Goal: Information Seeking & Learning: Learn about a topic

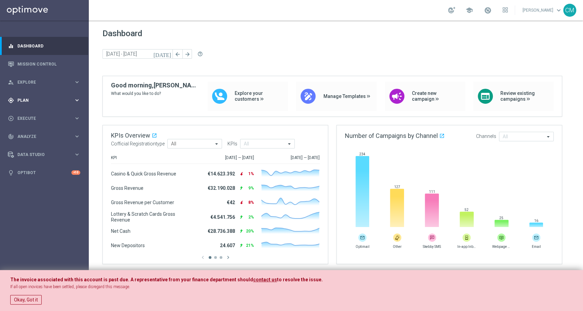
click at [46, 96] on div "gps_fixed Plan keyboard_arrow_right" at bounding box center [44, 100] width 88 height 18
click at [32, 114] on link "Target Groups" at bounding box center [44, 114] width 53 height 5
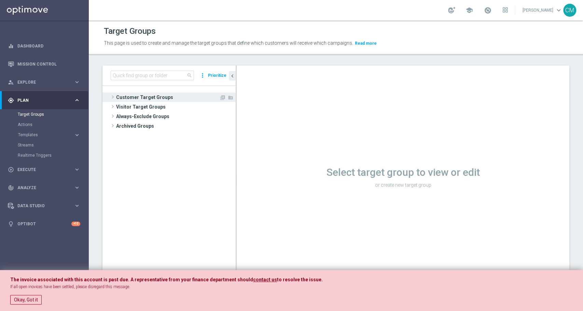
click at [127, 98] on span "Customer Target Groups" at bounding box center [167, 98] width 103 height 10
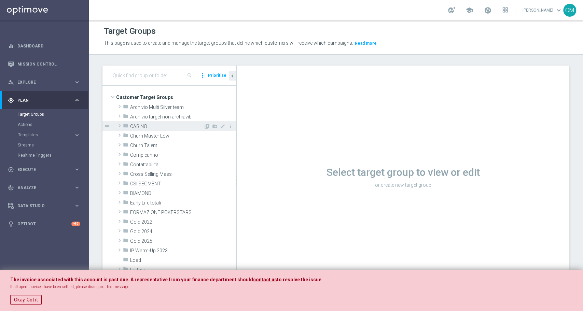
click at [150, 126] on span "CASINO" at bounding box center [166, 127] width 73 height 6
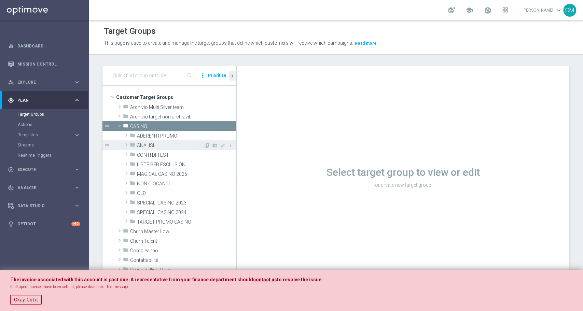
click at [171, 146] on span "ANALISI" at bounding box center [170, 146] width 67 height 6
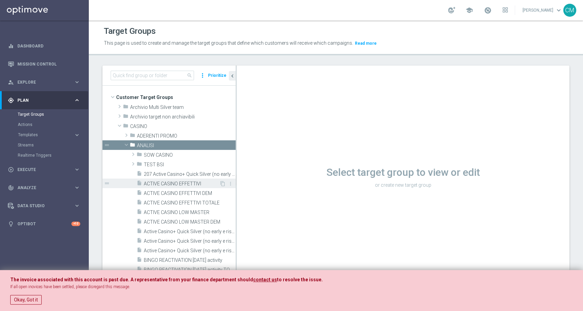
click at [172, 181] on span "ACTIVE CASINO EFFETTIVI" at bounding box center [181, 184] width 75 height 6
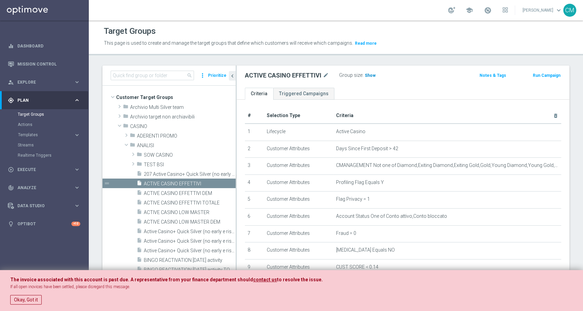
click at [366, 73] on span "Show" at bounding box center [370, 75] width 11 height 5
click at [487, 8] on span at bounding box center [488, 10] width 8 height 8
click at [372, 75] on span "49,841" at bounding box center [372, 76] width 14 height 6
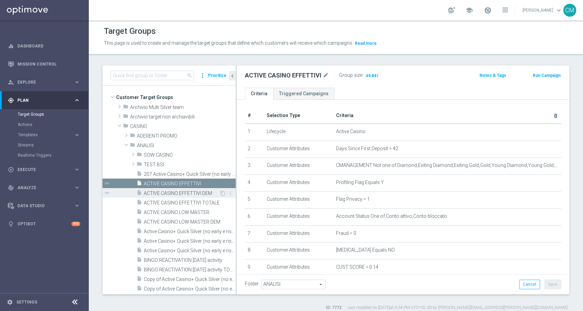
click at [180, 194] on span "ACTIVE CASINO EFFETTIVI DEM" at bounding box center [181, 194] width 75 height 6
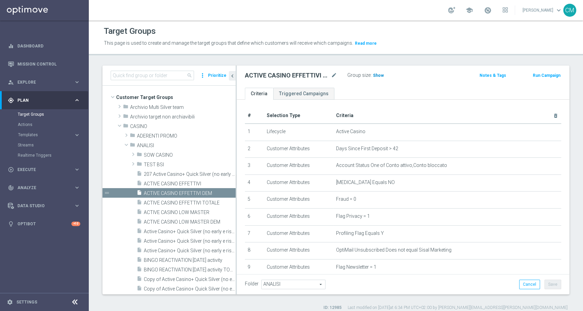
click at [380, 72] on h3 "Show" at bounding box center [378, 76] width 12 height 8
click at [381, 75] on span "44,013" at bounding box center [380, 76] width 14 height 6
click at [190, 212] on span "ACTIVE CASINO LOW MASTER" at bounding box center [181, 213] width 75 height 6
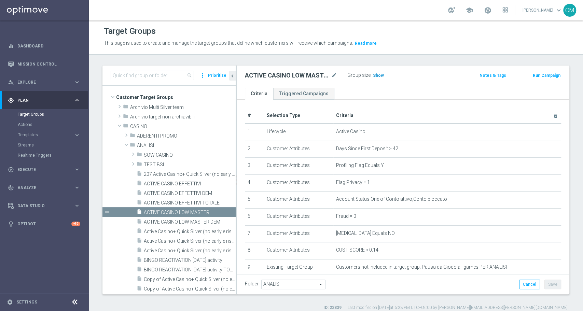
click at [376, 75] on span "Show" at bounding box center [378, 75] width 11 height 5
click at [376, 75] on span "16,181" at bounding box center [380, 76] width 14 height 6
click at [380, 76] on span "16,181" at bounding box center [380, 76] width 14 height 6
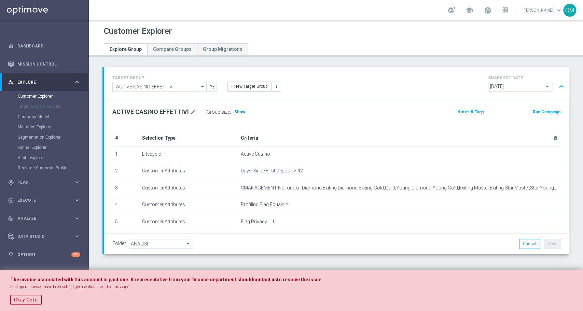
click at [240, 111] on span "Show" at bounding box center [239, 112] width 11 height 5
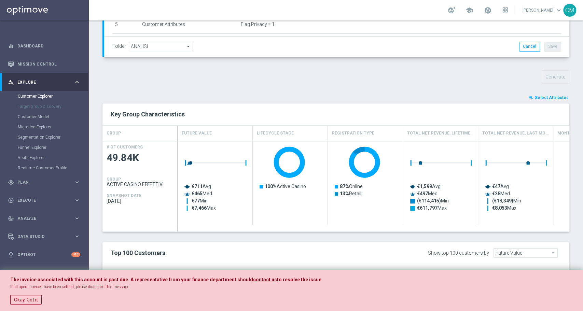
scroll to position [198, 0]
click at [542, 95] on span "Select Attributes" at bounding box center [552, 97] width 34 height 5
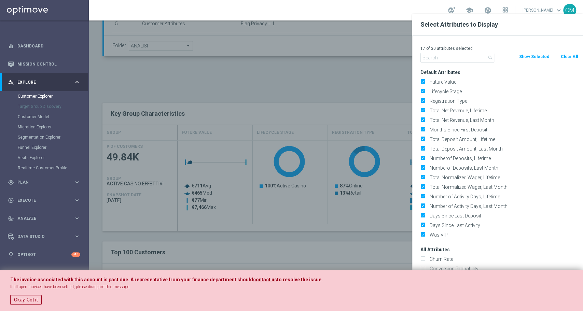
click at [566, 57] on button "Clear All" at bounding box center [569, 57] width 18 height 8
checkbox input "false"
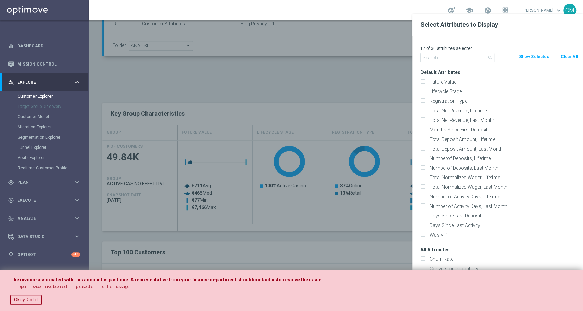
checkbox input "false"
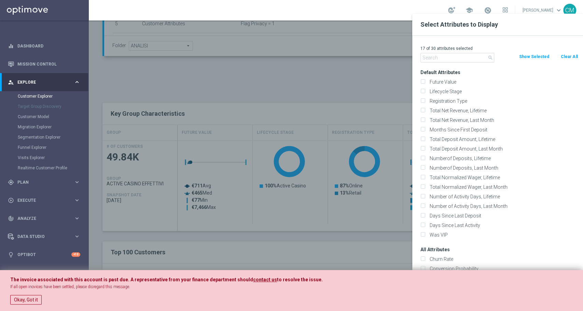
checkbox input "false"
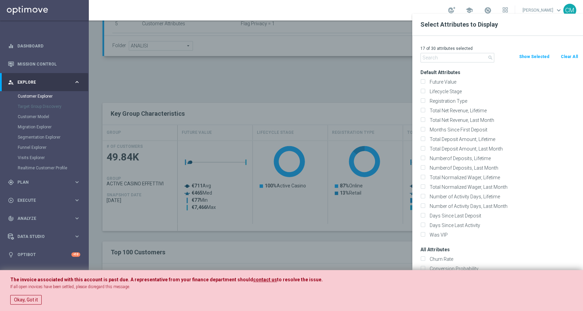
checkbox input "false"
click at [429, 60] on input "text" at bounding box center [457, 58] width 74 height 10
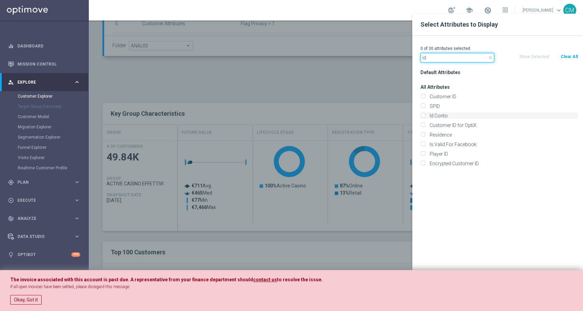
type input "id"
click at [443, 116] on label "Id Conto" at bounding box center [502, 116] width 151 height 6
click at [425, 116] on input "Id Conto" at bounding box center [422, 116] width 4 height 4
checkbox input "true"
click at [27, 296] on button "Okay, Got it" at bounding box center [25, 300] width 31 height 10
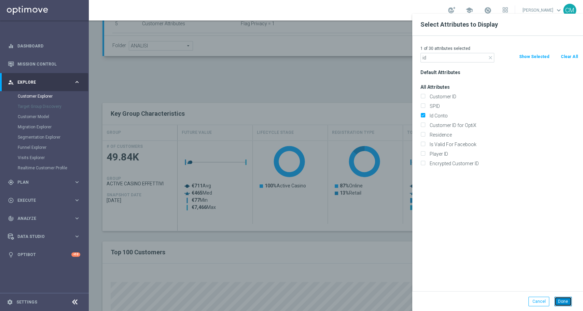
click at [564, 302] on button "Done" at bounding box center [562, 302] width 17 height 10
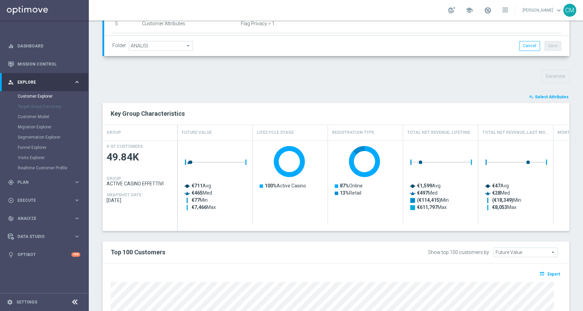
type input "Search"
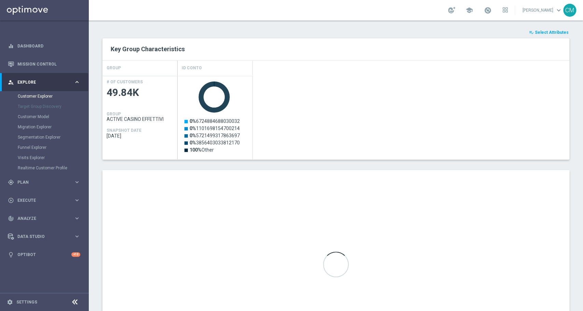
scroll to position [327, 0]
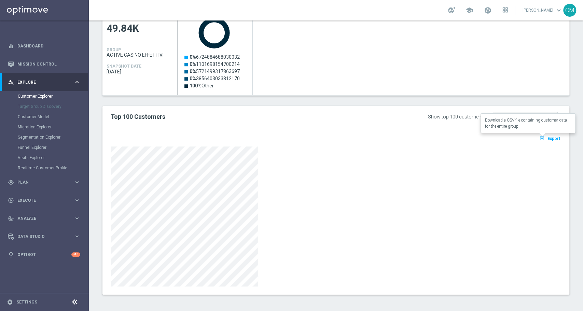
click at [548, 138] on span "Export" at bounding box center [554, 138] width 13 height 5
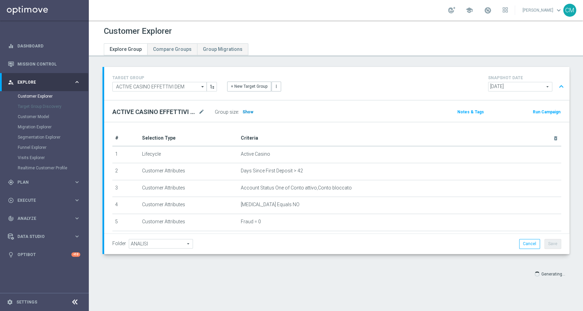
click at [251, 111] on span "Show" at bounding box center [248, 112] width 11 height 5
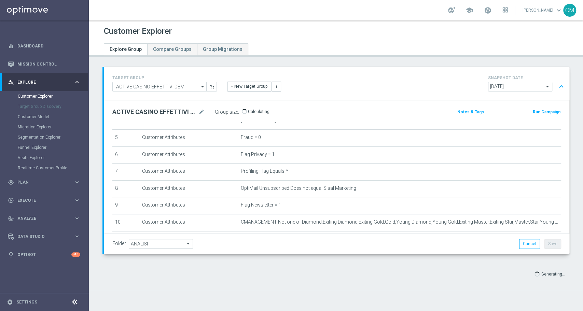
scroll to position [155, 0]
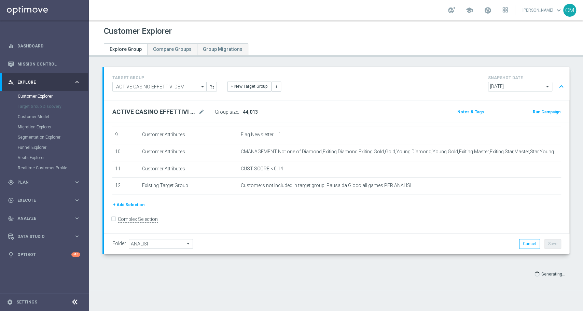
click at [117, 282] on div "TARGET GROUP ACTIVE CASINO EFFETTIVI DEM ACTIVE CASINO EFFETTIVI DEM arrow_drop…" at bounding box center [336, 178] width 494 height 223
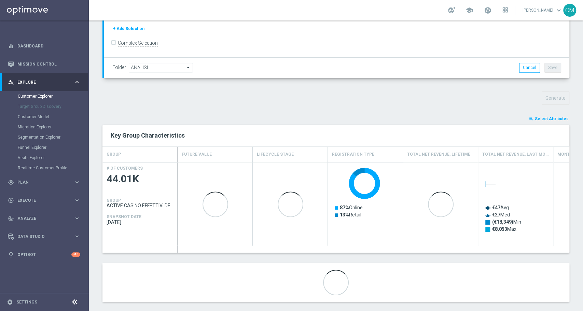
scroll to position [178, 0]
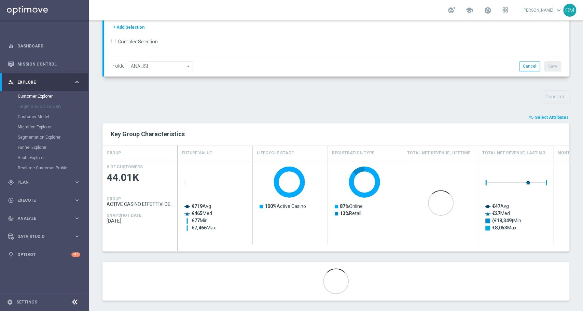
click at [551, 119] on button "playlist_add_check Select Attributes" at bounding box center [548, 118] width 41 height 8
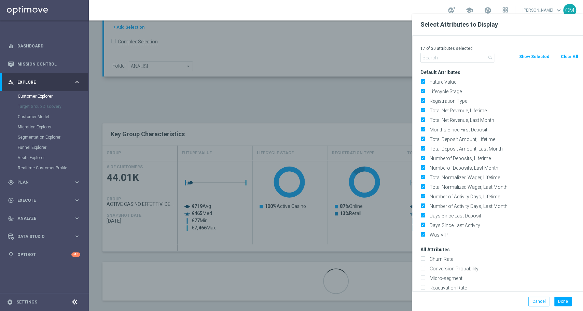
click at [573, 55] on button "Clear All" at bounding box center [569, 57] width 18 height 8
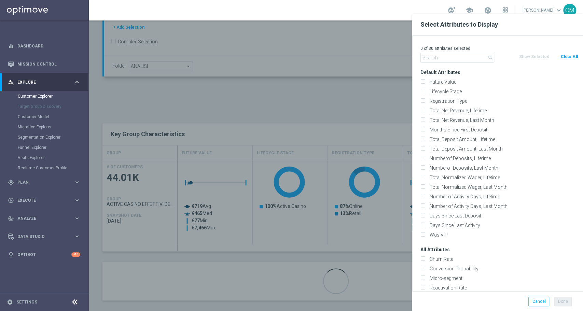
checkbox input "false"
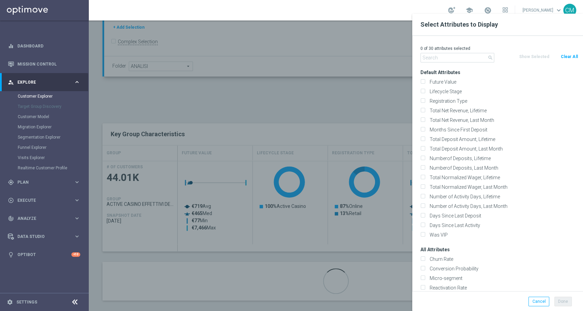
checkbox input "false"
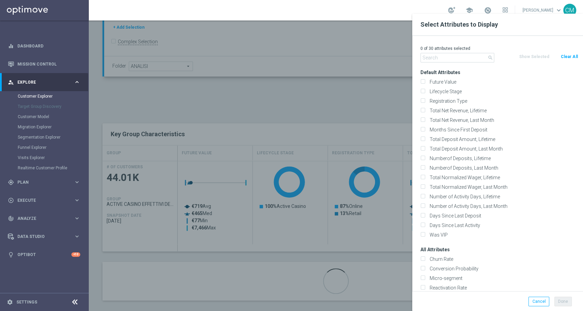
checkbox input "false"
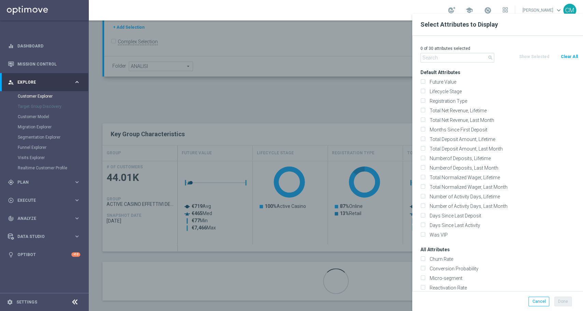
checkbox input "false"
click at [445, 58] on input "text" at bounding box center [457, 58] width 74 height 10
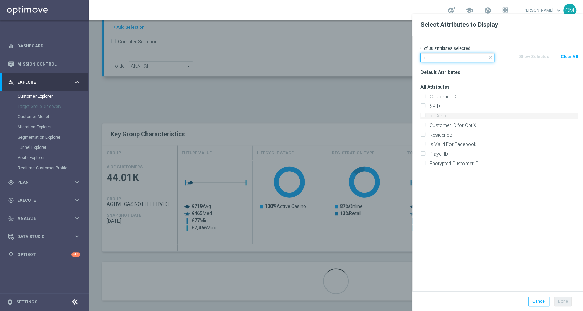
type input "id"
click at [440, 113] on label "Id Conto" at bounding box center [502, 116] width 151 height 6
click at [425, 114] on input "Id Conto" at bounding box center [422, 116] width 4 height 4
checkbox input "true"
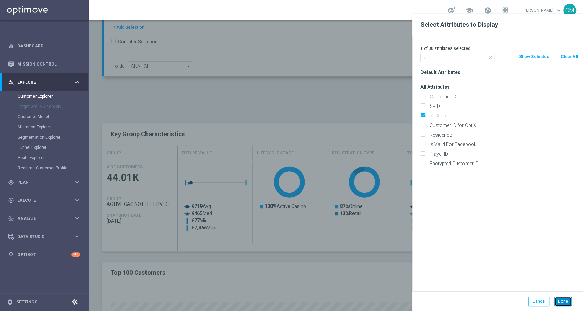
click at [567, 299] on button "Done" at bounding box center [562, 302] width 17 height 10
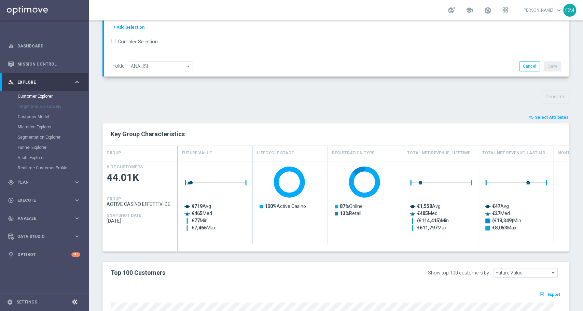
type input "Search"
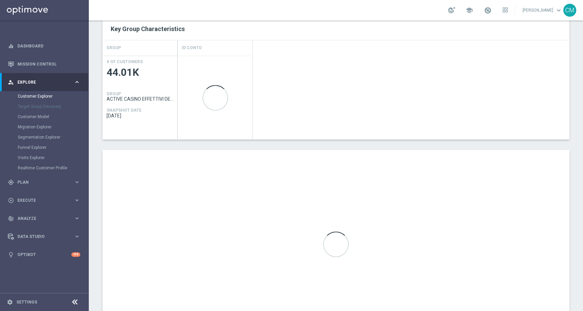
scroll to position [285, 0]
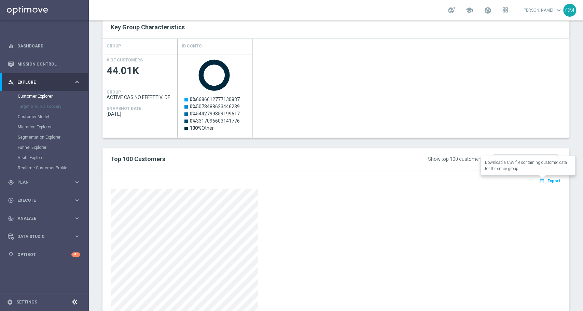
click at [549, 176] on button "open_in_browser Export" at bounding box center [549, 180] width 23 height 9
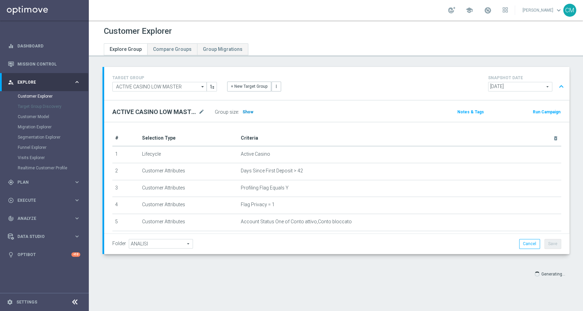
click at [243, 111] on span "Show" at bounding box center [248, 112] width 11 height 5
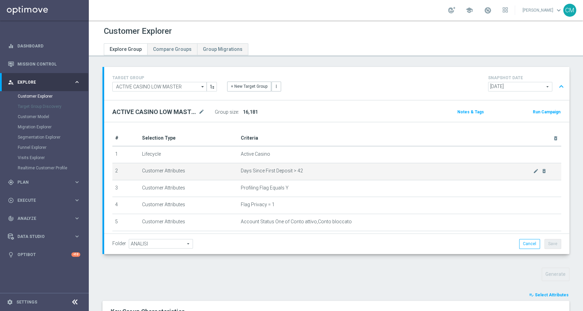
scroll to position [137, 0]
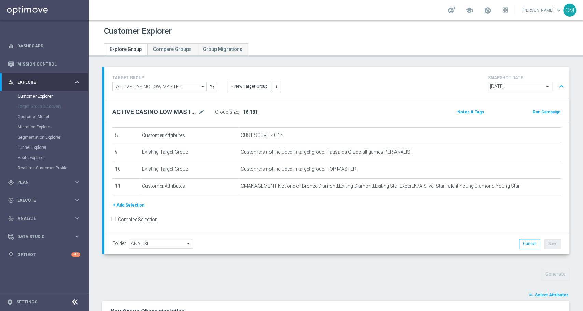
click at [550, 296] on span "Select Attributes" at bounding box center [552, 295] width 34 height 5
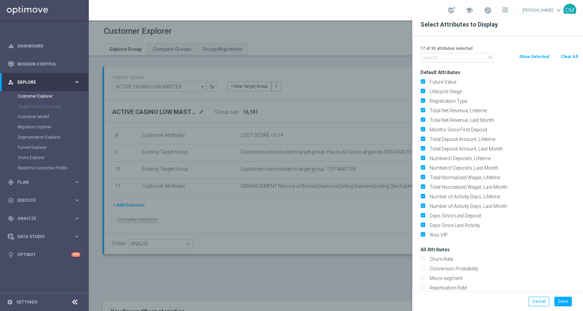
click at [571, 56] on button "Clear All" at bounding box center [569, 57] width 18 height 8
checkbox input "false"
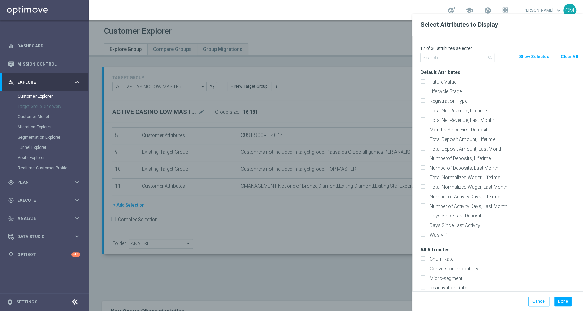
checkbox input "false"
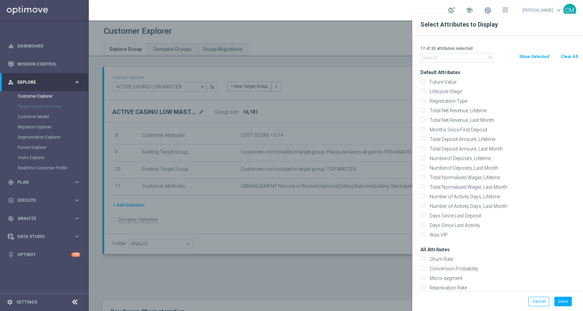
checkbox input "false"
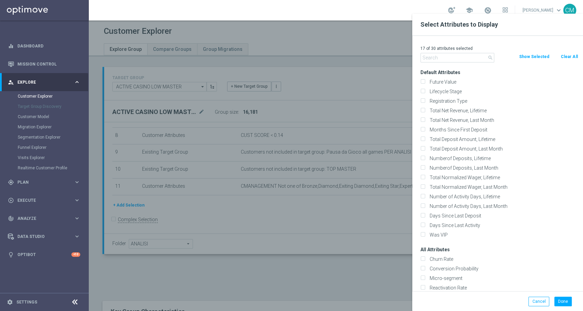
checkbox input "false"
click at [475, 54] on input "text" at bounding box center [457, 58] width 74 height 10
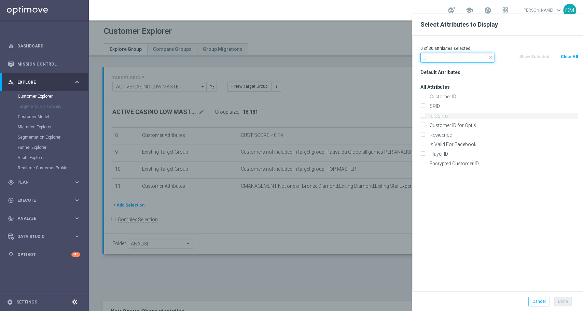
type input "ID"
click at [446, 116] on label "Id Conto" at bounding box center [502, 116] width 151 height 6
click at [425, 116] on input "Id Conto" at bounding box center [422, 116] width 4 height 4
checkbox input "true"
click at [561, 302] on button "Done" at bounding box center [562, 302] width 17 height 10
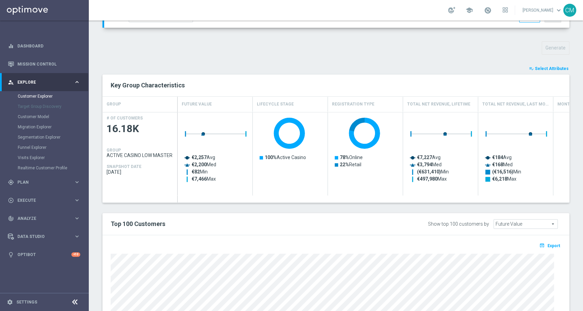
scroll to position [262, 0]
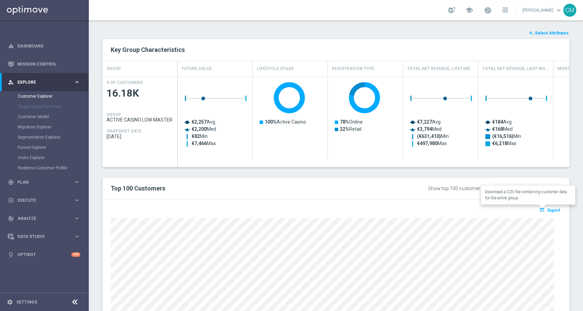
click at [548, 209] on span "Export" at bounding box center [554, 210] width 13 height 5
click at [546, 210] on p "Loading" at bounding box center [553, 210] width 15 height 5
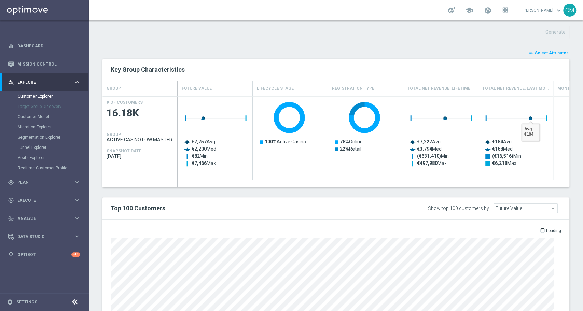
scroll to position [241, 0]
click at [547, 53] on span "Select Attributes" at bounding box center [552, 54] width 34 height 5
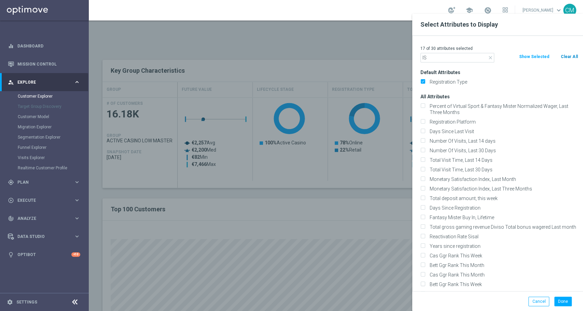
type input "IS"
click at [566, 57] on button "Clear All" at bounding box center [569, 57] width 18 height 8
checkbox input "false"
click at [464, 60] on input "IS" at bounding box center [457, 58] width 74 height 10
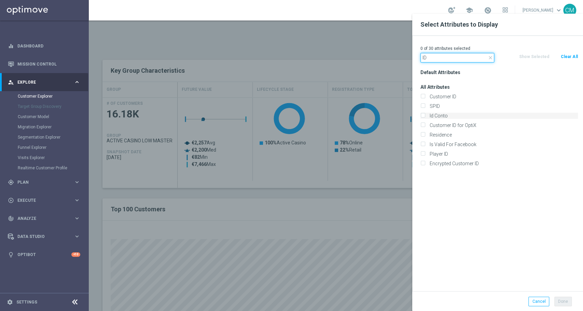
type input "ID"
click at [449, 115] on label "Id Conto" at bounding box center [502, 116] width 151 height 6
click at [425, 115] on input "Id Conto" at bounding box center [422, 116] width 4 height 4
checkbox input "true"
click at [561, 304] on button "Done" at bounding box center [562, 302] width 17 height 10
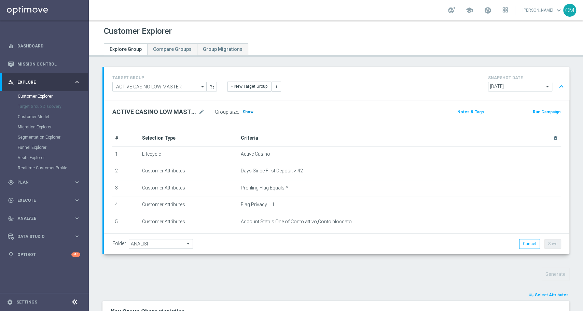
click at [246, 112] on span "Show" at bounding box center [248, 112] width 11 height 5
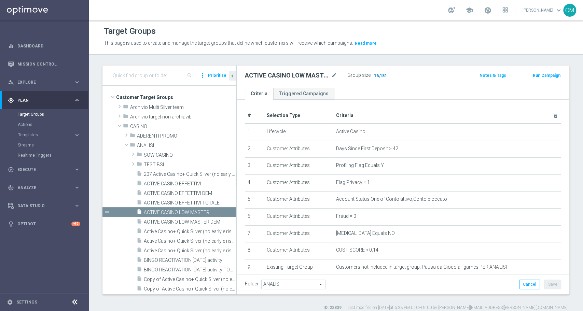
click at [377, 74] on span "16,181" at bounding box center [380, 76] width 14 height 6
click at [193, 223] on span "ACTIVE CASINO LOW MASTER DEM" at bounding box center [182, 222] width 77 height 6
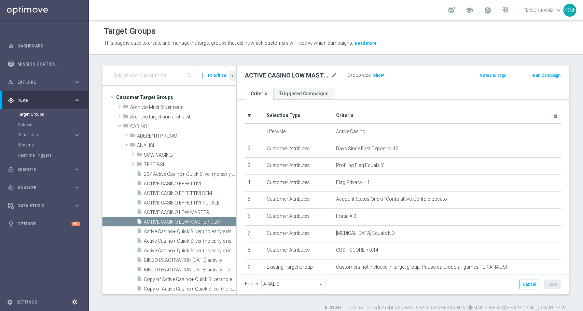
click at [376, 76] on span "Show" at bounding box center [378, 75] width 11 height 5
click at [387, 75] on h3 "14,227" at bounding box center [380, 77] width 16 height 10
click at [379, 75] on span "14,227" at bounding box center [380, 76] width 14 height 6
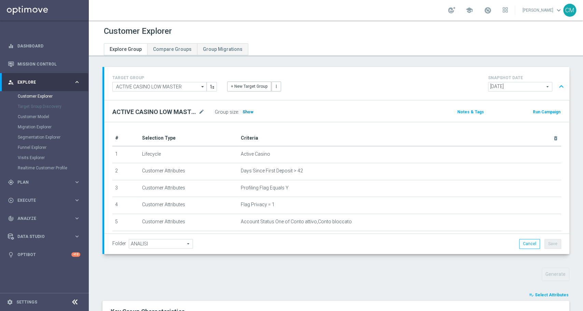
click at [245, 113] on span "Show" at bounding box center [248, 112] width 11 height 5
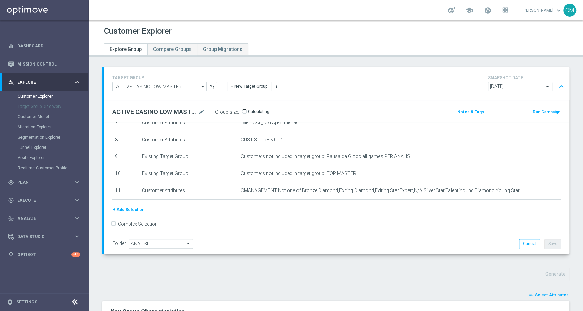
scroll to position [134, 0]
click at [533, 291] on button "playlist_add_check Select Attributes" at bounding box center [548, 295] width 41 height 8
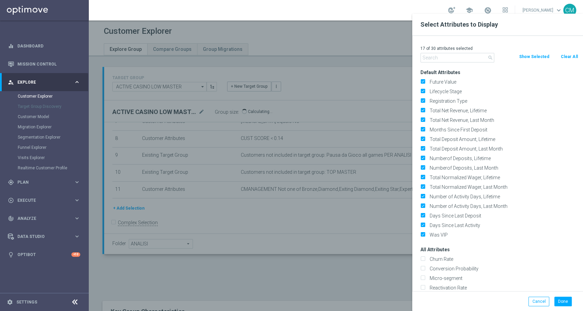
click at [563, 58] on button "Clear All" at bounding box center [569, 57] width 18 height 8
checkbox input "false"
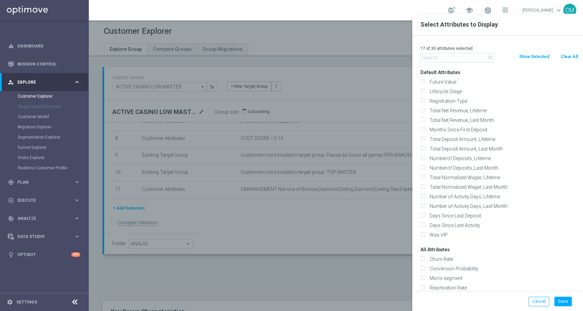
checkbox input "false"
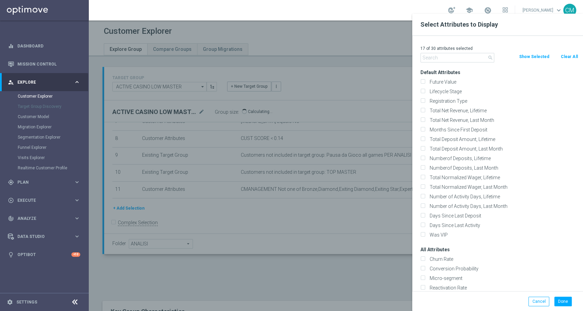
checkbox input "false"
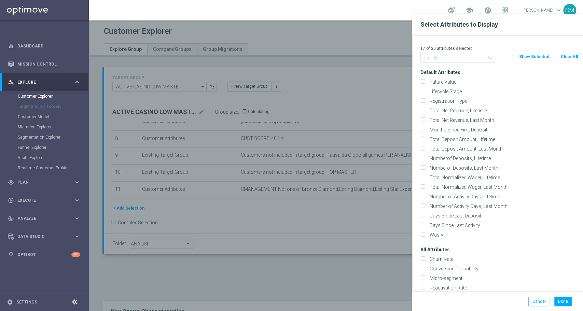
checkbox input "false"
click at [446, 54] on input "text" at bounding box center [457, 58] width 74 height 10
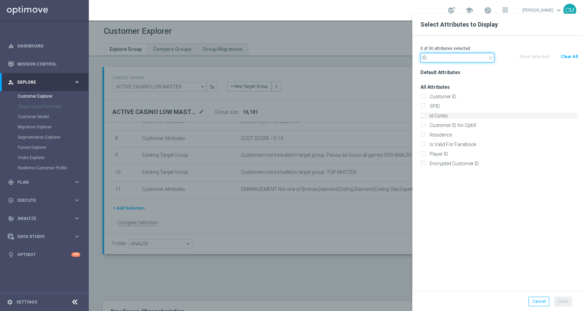
type input "ID"
click at [448, 113] on label "Id Conto" at bounding box center [502, 116] width 151 height 6
click at [425, 114] on input "Id Conto" at bounding box center [422, 116] width 4 height 4
checkbox input "true"
click at [558, 299] on button "Done" at bounding box center [562, 302] width 17 height 10
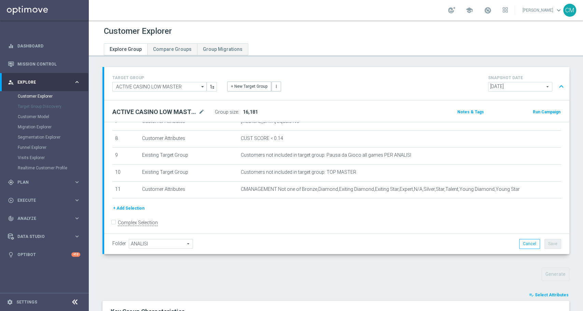
type input "Search"
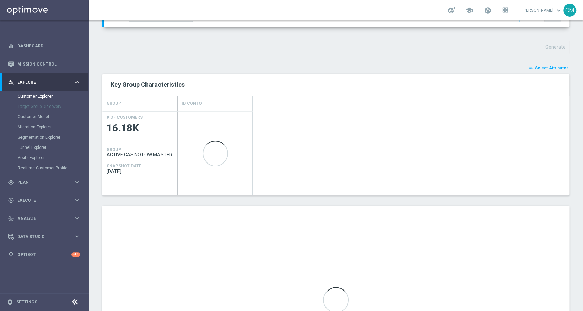
scroll to position [253, 0]
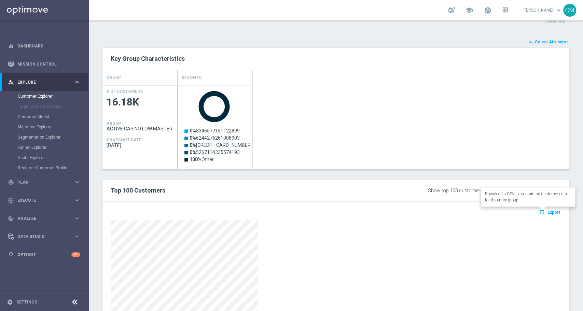
click at [539, 211] on icon "open_in_browser" at bounding box center [542, 211] width 7 height 5
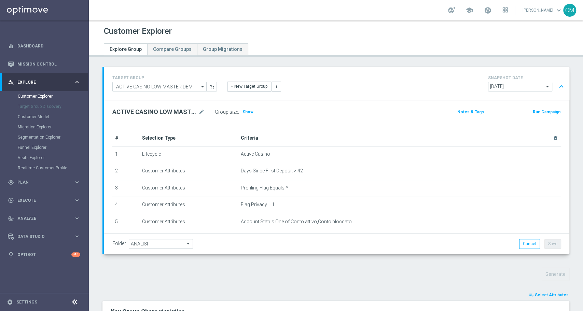
click at [240, 109] on div "Group size : Show" at bounding box center [249, 112] width 68 height 10
click at [248, 111] on span "Show" at bounding box center [248, 112] width 11 height 5
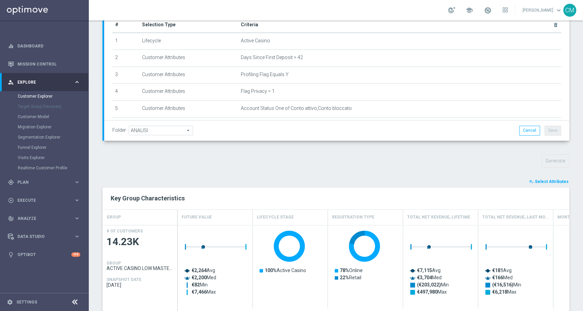
scroll to position [114, 0]
click at [536, 184] on button "playlist_add_check Select Attributes" at bounding box center [548, 182] width 41 height 8
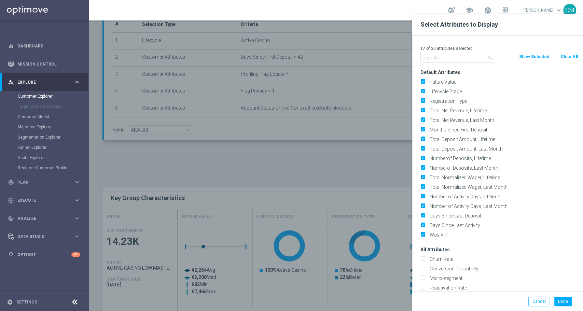
click at [568, 54] on button "Clear All" at bounding box center [569, 57] width 18 height 8
checkbox input "false"
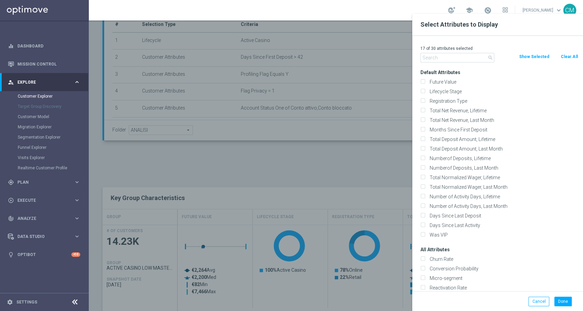
checkbox input "false"
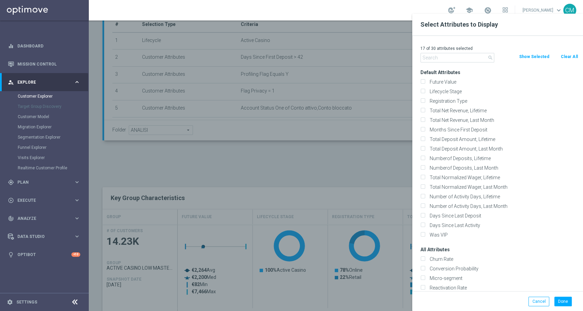
checkbox input "false"
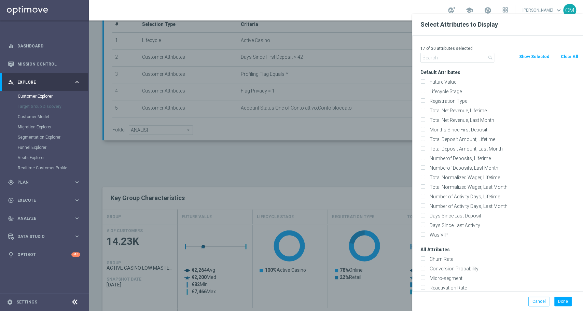
checkbox input "false"
click at [443, 60] on input "text" at bounding box center [457, 58] width 74 height 10
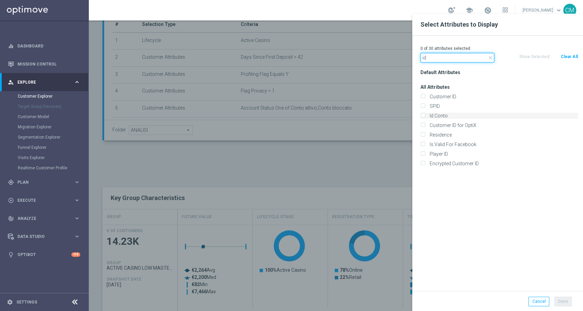
type input "id"
click at [441, 114] on label "Id Conto" at bounding box center [502, 116] width 151 height 6
click at [425, 114] on input "Id Conto" at bounding box center [422, 116] width 4 height 4
checkbox input "true"
click at [563, 302] on button "Done" at bounding box center [562, 302] width 17 height 10
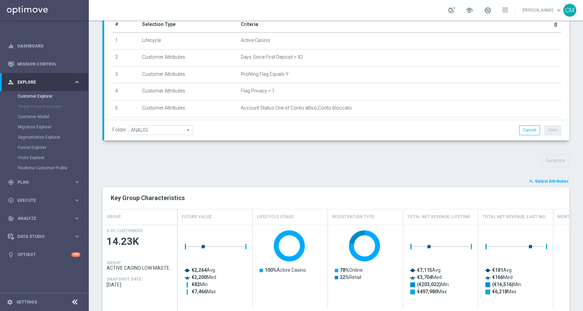
type input "Search"
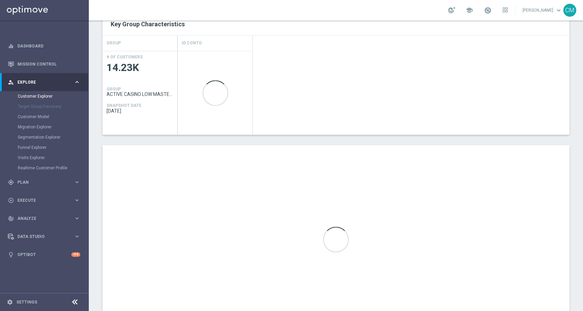
scroll to position [327, 0]
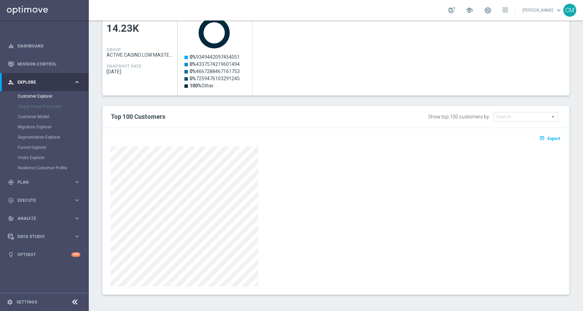
click at [553, 141] on button "open_in_browser Export" at bounding box center [549, 138] width 23 height 9
